Goal: Transaction & Acquisition: Purchase product/service

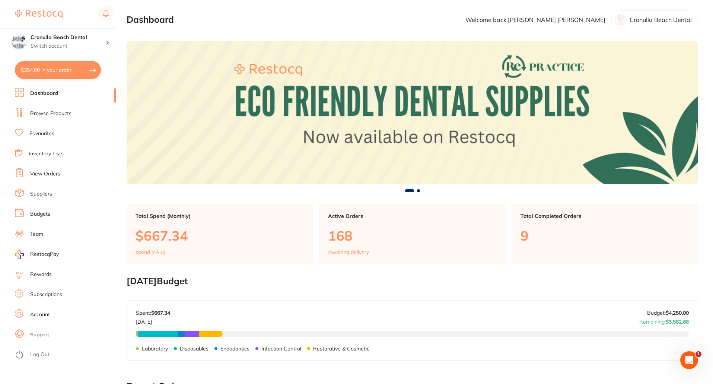
click at [51, 70] on button "$354.00 in your order" at bounding box center [58, 70] width 86 height 18
checkbox input "true"
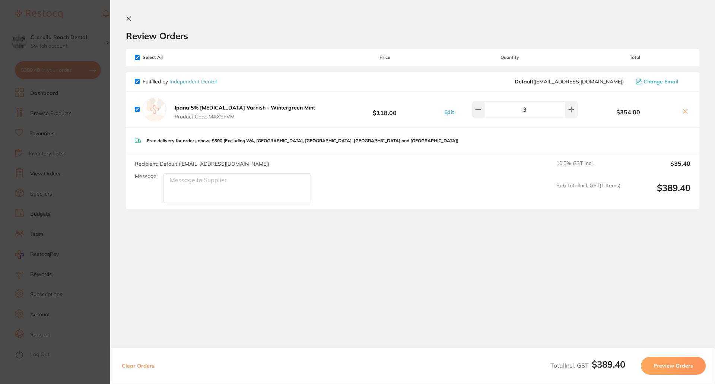
click at [126, 17] on icon at bounding box center [129, 19] width 6 height 6
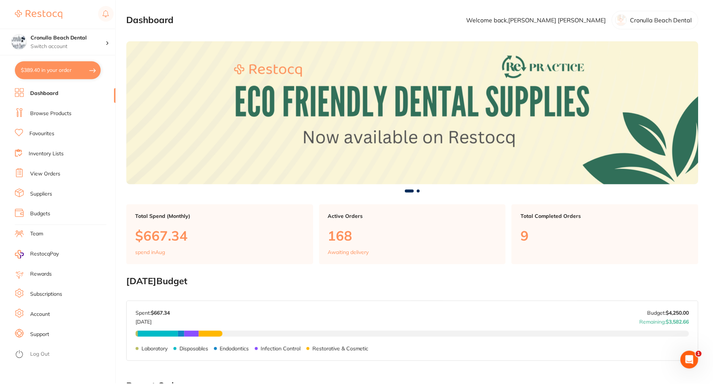
scroll to position [0, 0]
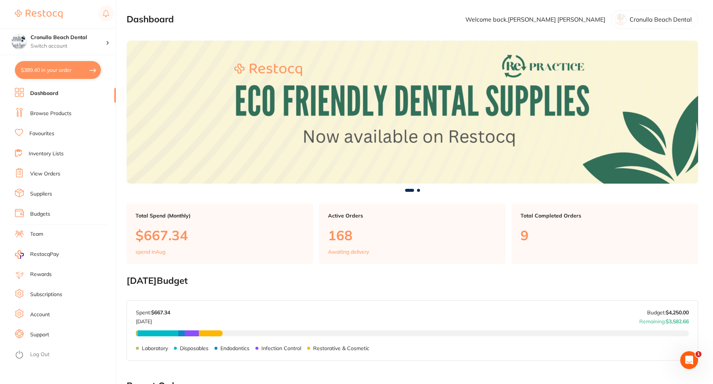
click at [57, 115] on link "Browse Products" at bounding box center [50, 113] width 41 height 7
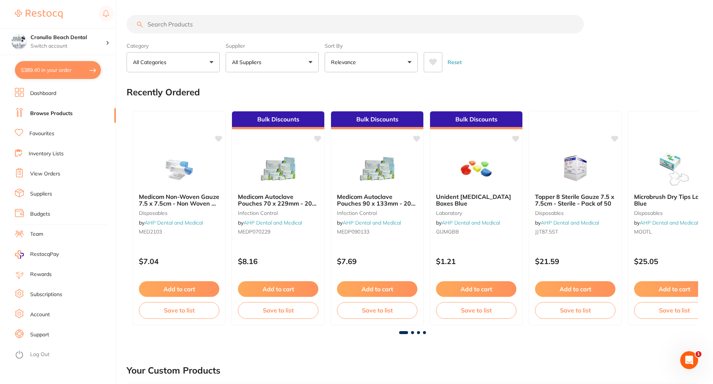
click at [174, 24] on input "search" at bounding box center [355, 24] width 457 height 19
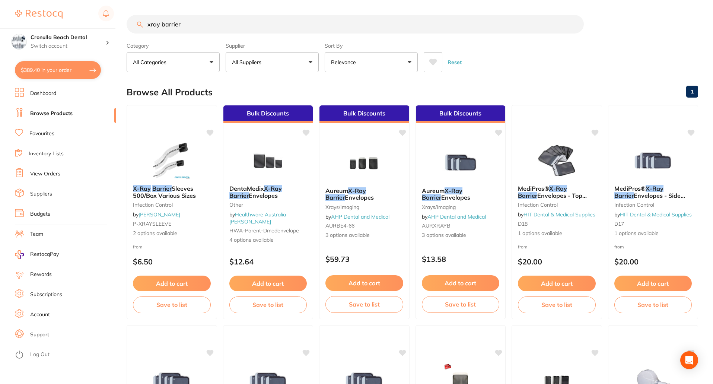
type input "xray barrier"
click at [262, 61] on p "All Suppliers" at bounding box center [248, 61] width 32 height 7
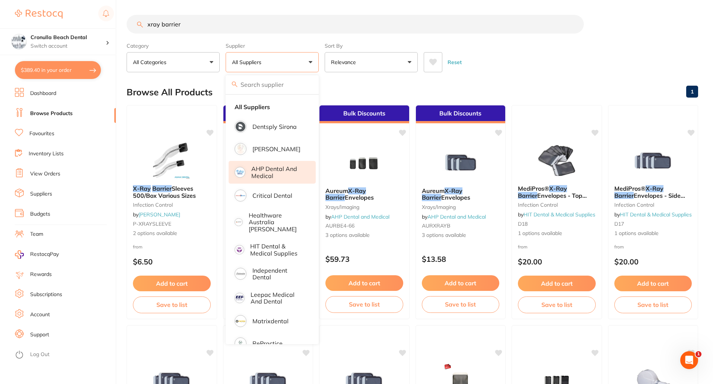
click at [255, 178] on p "AHP Dental and Medical" at bounding box center [278, 172] width 54 height 14
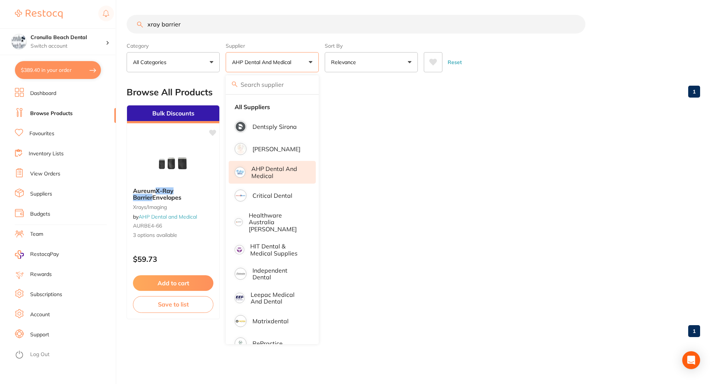
click at [342, 87] on div "Browse All Products 1" at bounding box center [413, 92] width 573 height 25
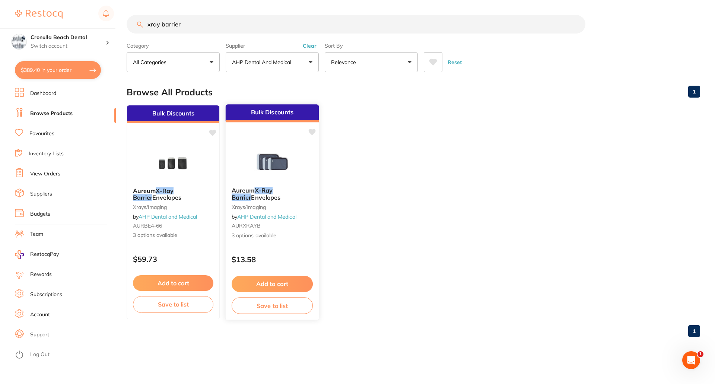
click at [283, 169] on img at bounding box center [272, 162] width 49 height 38
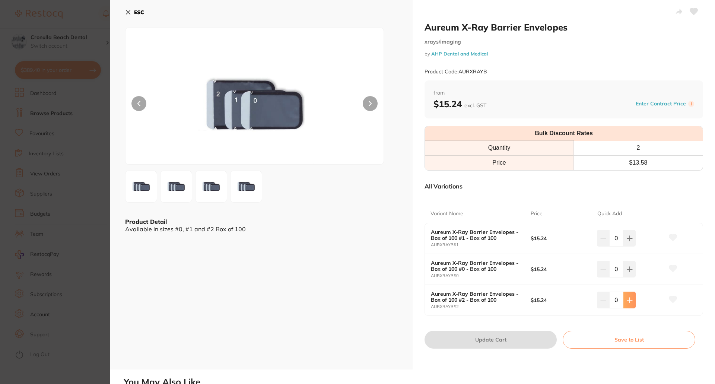
click at [631, 303] on button at bounding box center [629, 300] width 12 height 16
type input "1"
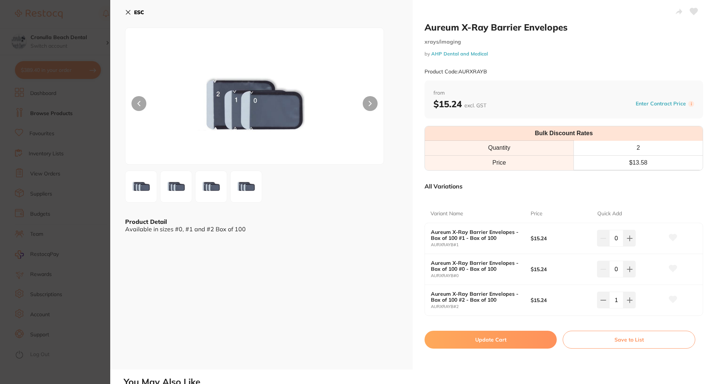
click at [479, 342] on button "Update Cart" at bounding box center [490, 340] width 132 height 18
checkbox input "false"
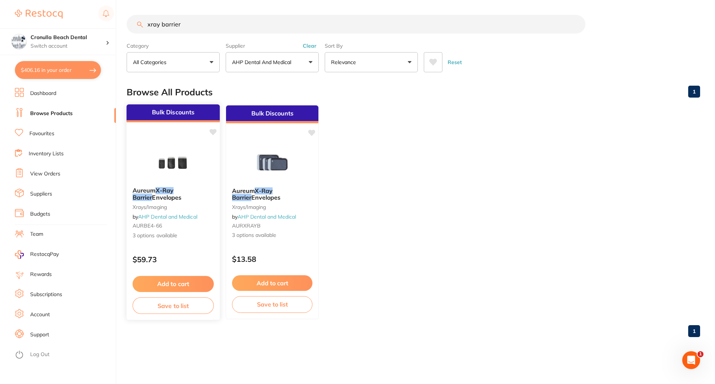
click at [178, 150] on img at bounding box center [173, 162] width 49 height 38
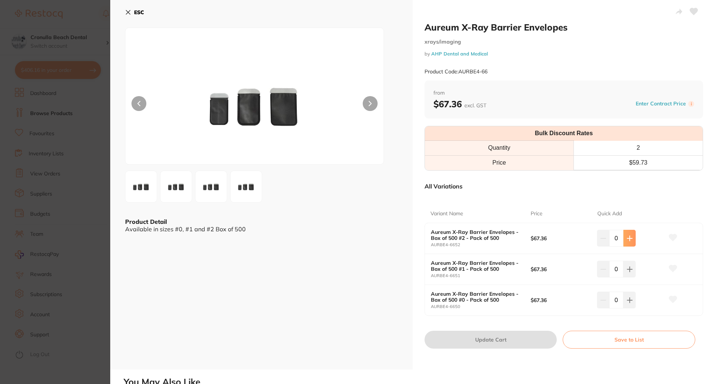
click at [627, 236] on icon at bounding box center [630, 238] width 6 height 6
type input "1"
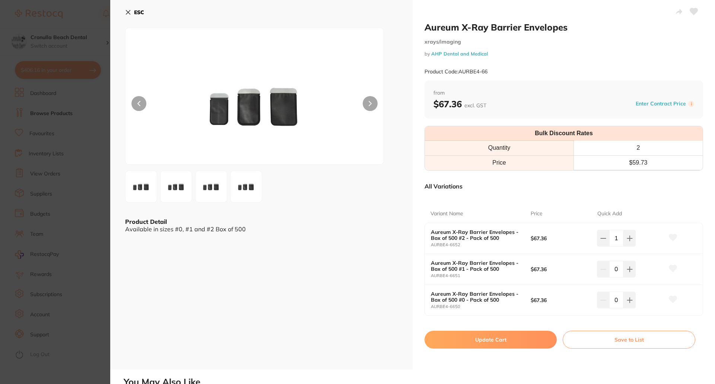
click at [466, 339] on button "Update Cart" at bounding box center [490, 340] width 132 height 18
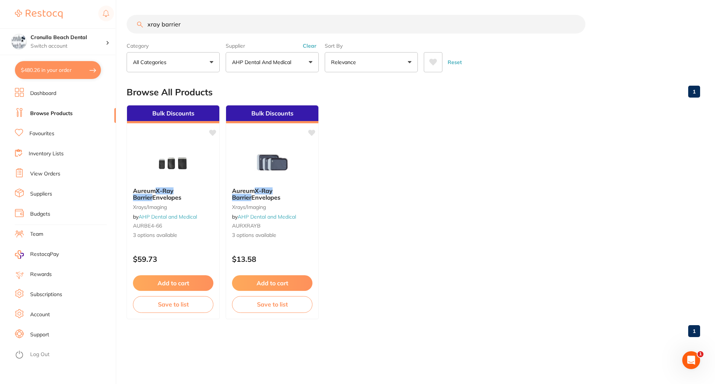
click at [54, 71] on button "$480.26 in your order" at bounding box center [58, 70] width 86 height 18
checkbox input "true"
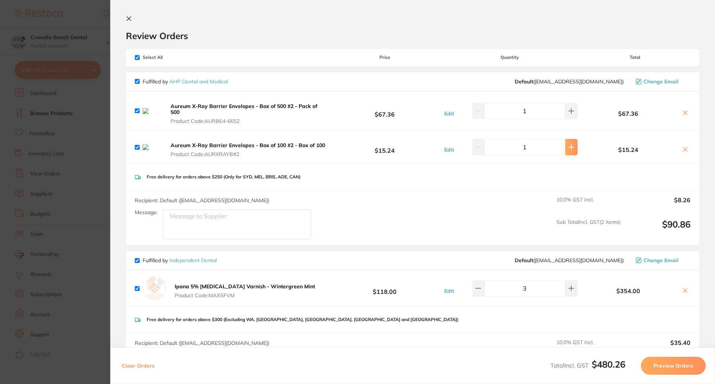
click at [568, 150] on icon at bounding box center [571, 147] width 6 height 6
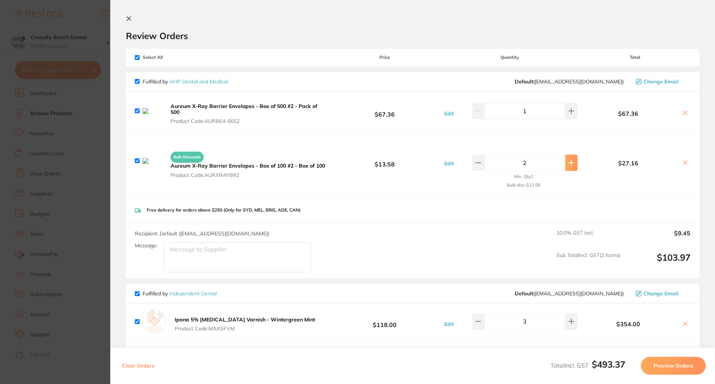
click at [568, 162] on icon at bounding box center [571, 163] width 6 height 6
type input "5"
click at [684, 110] on icon at bounding box center [685, 113] width 6 height 6
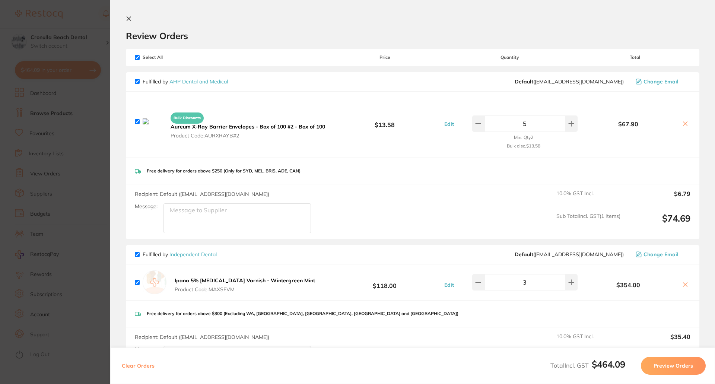
click at [684, 126] on icon at bounding box center [685, 124] width 6 height 6
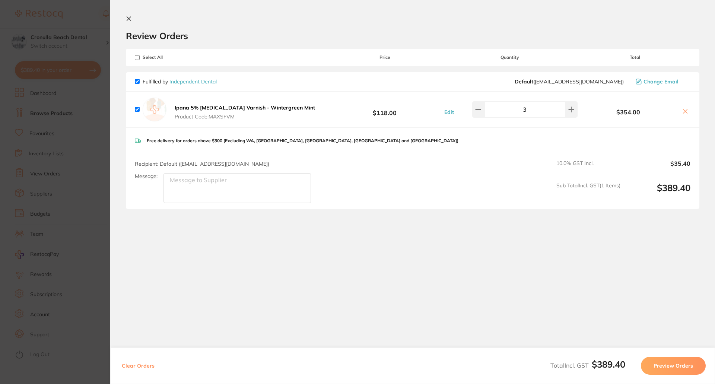
checkbox input "true"
click at [128, 20] on icon at bounding box center [129, 19] width 4 height 4
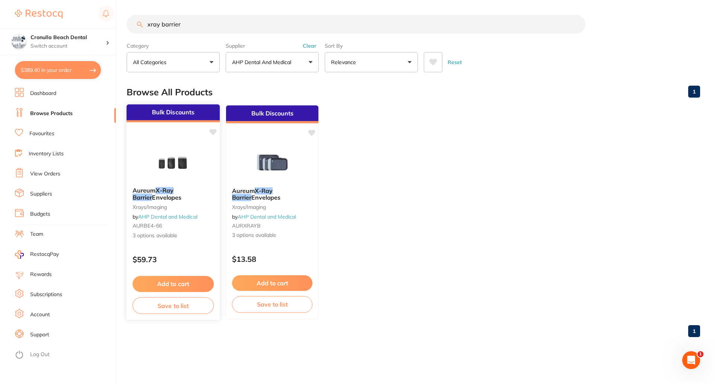
click at [177, 175] on img at bounding box center [173, 162] width 49 height 38
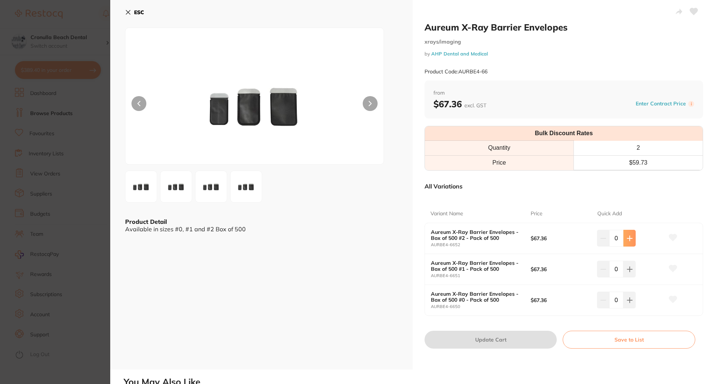
click at [630, 241] on icon at bounding box center [630, 238] width 6 height 6
type input "1"
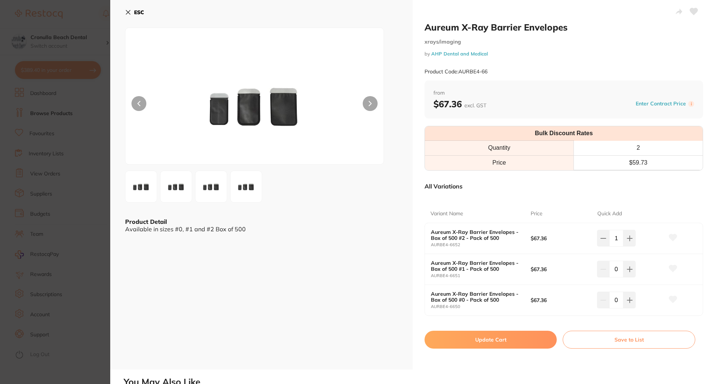
click at [478, 335] on button "Update Cart" at bounding box center [490, 340] width 132 height 18
checkbox input "false"
